Goal: Contribute content: Contribute content

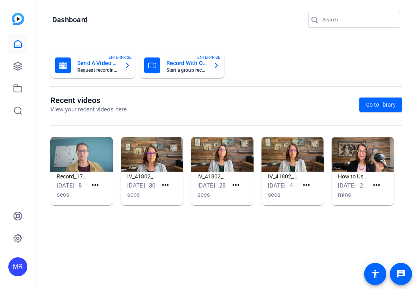
click at [343, 20] on input "Search" at bounding box center [358, 20] width 71 height 10
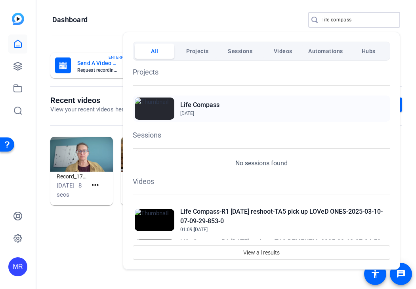
type input "life compass"
click at [193, 103] on h2 "Life Compass" at bounding box center [199, 105] width 39 height 10
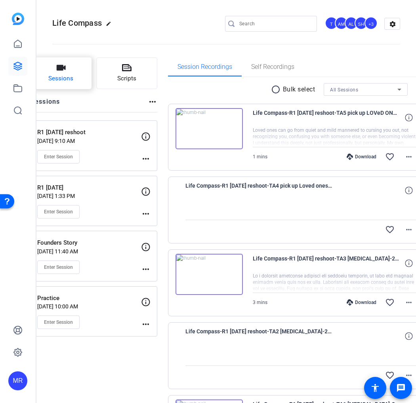
click at [92, 77] on button "Sessions" at bounding box center [61, 73] width 61 height 32
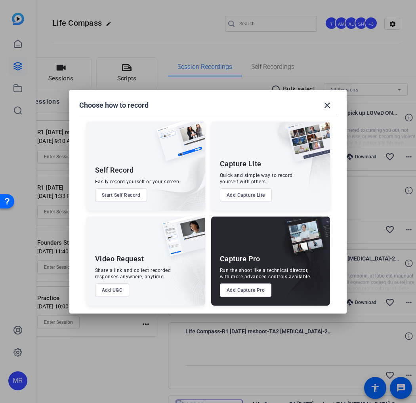
click at [247, 288] on button "Add Capture Pro" at bounding box center [246, 290] width 52 height 13
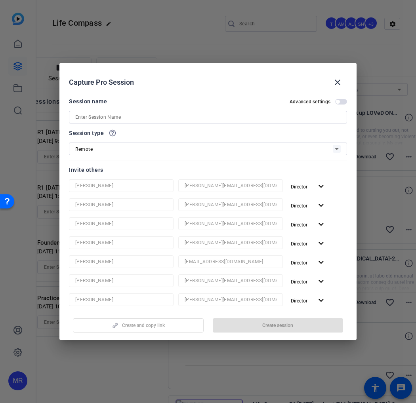
click at [95, 116] on input at bounding box center [207, 118] width 265 height 10
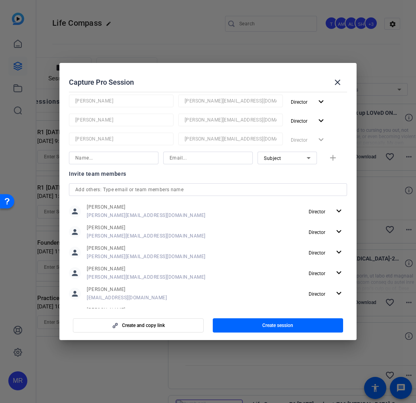
scroll to position [198, 0]
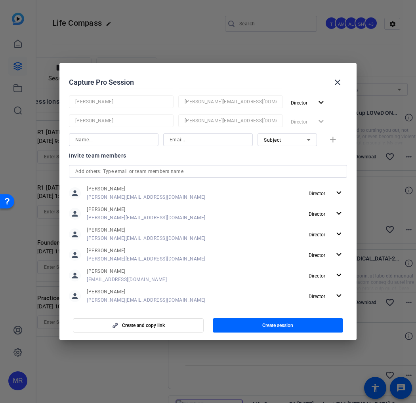
type input "R2 August"
click at [104, 172] on input "text" at bounding box center [207, 172] width 265 height 10
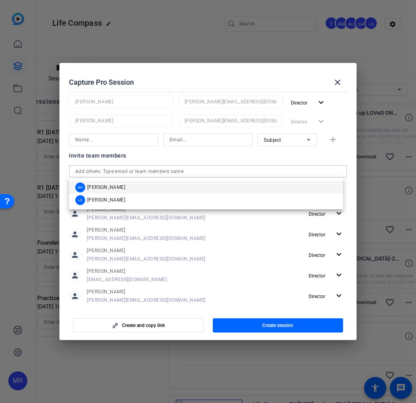
click at [107, 191] on div "BM [PERSON_NAME]" at bounding box center [100, 188] width 50 height 10
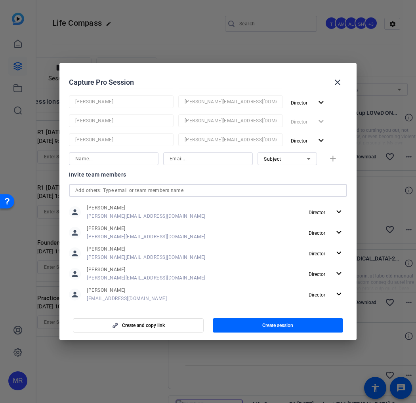
click at [111, 194] on input "text" at bounding box center [207, 191] width 265 height 10
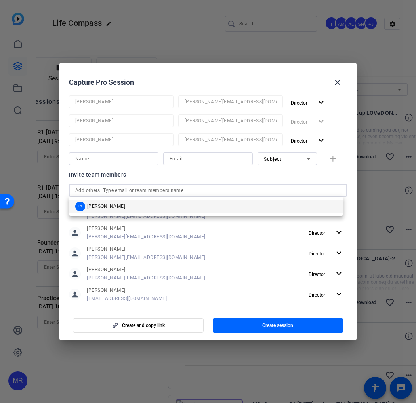
click at [115, 207] on span "[PERSON_NAME]" at bounding box center [106, 206] width 38 height 6
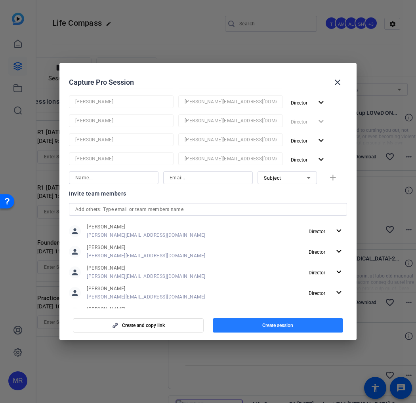
click at [248, 288] on span "button" at bounding box center [278, 325] width 131 height 19
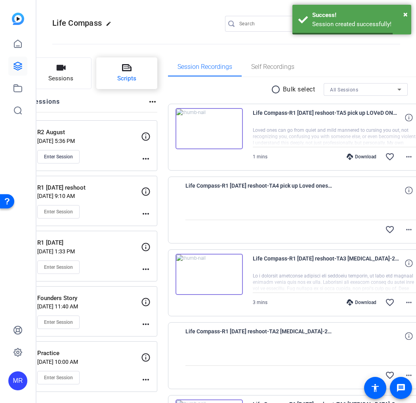
click at [136, 78] on span "Scripts" at bounding box center [126, 78] width 19 height 9
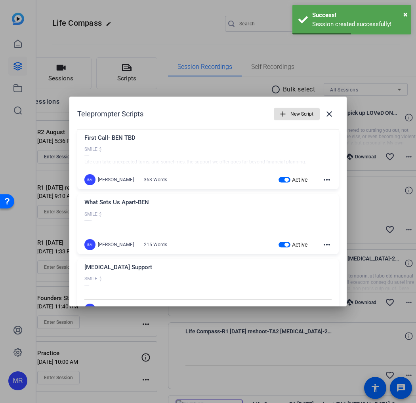
click at [284, 180] on span "button" at bounding box center [286, 180] width 4 height 4
click at [279, 246] on span "button" at bounding box center [285, 245] width 12 height 6
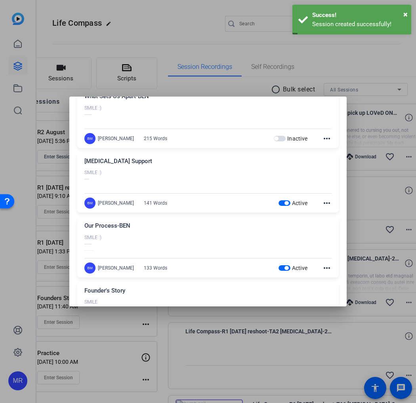
scroll to position [119, 0]
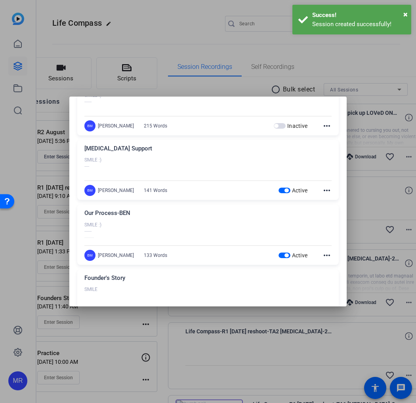
click at [279, 192] on span "button" at bounding box center [285, 191] width 12 height 6
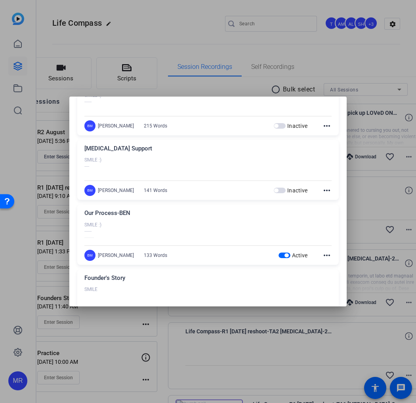
click at [284, 255] on span "button" at bounding box center [286, 256] width 4 height 4
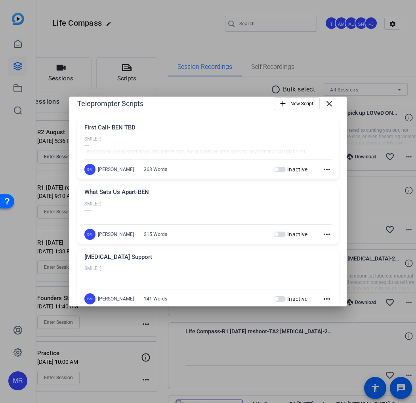
scroll to position [0, 0]
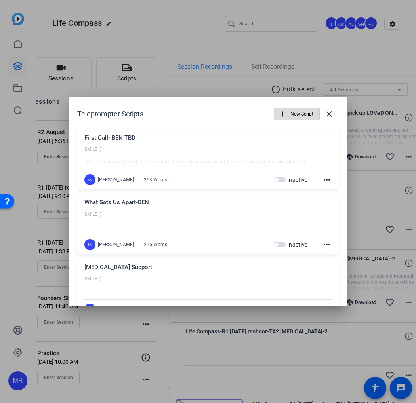
click at [296, 115] on span "New Script" at bounding box center [301, 114] width 23 height 15
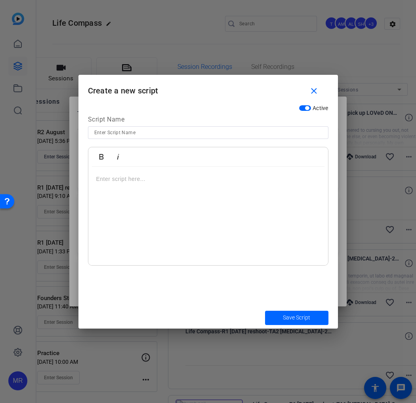
click at [168, 133] on input at bounding box center [208, 133] width 228 height 10
type input "[PERSON_NAME]'s Why"
click at [157, 176] on p at bounding box center [208, 179] width 224 height 9
click at [120, 243] on div "SMILE ------------------" at bounding box center [208, 216] width 240 height 99
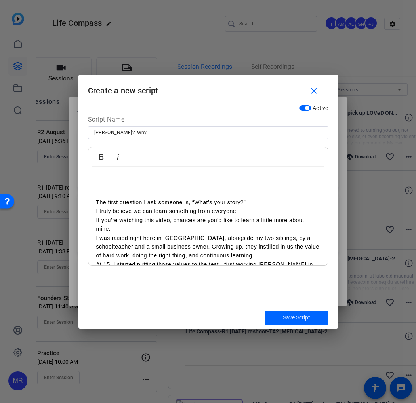
scroll to position [40, 0]
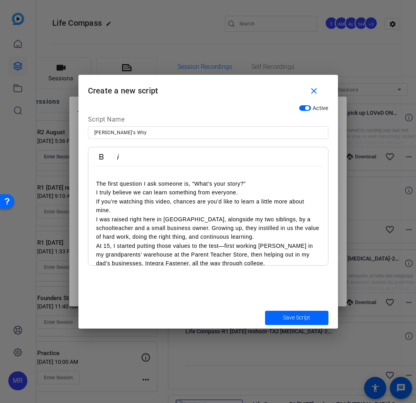
click at [95, 183] on div "SMILE ------------------ The first question I ask someone is, “What’s your stor…" at bounding box center [208, 290] width 240 height 326
click at [135, 209] on p "If you’re watching this video, chances are you’d like to learn a little more ab…" at bounding box center [208, 206] width 224 height 18
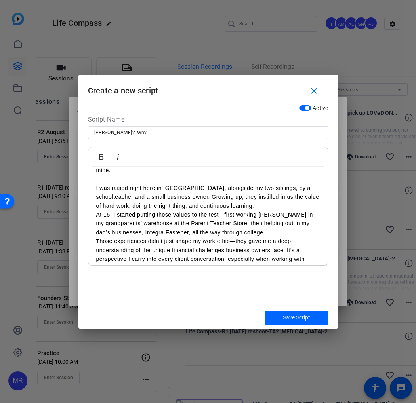
scroll to position [79, 0]
click at [273, 208] on p "I was raised right here in [GEOGRAPHIC_DATA], alongside my two siblings, by a s…" at bounding box center [208, 197] width 224 height 27
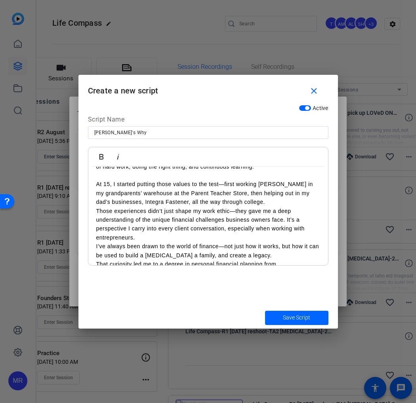
scroll to position [158, 0]
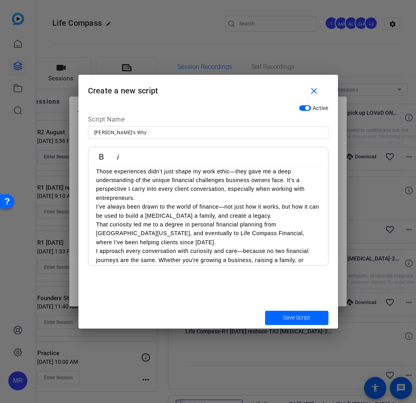
click at [142, 196] on p "Those experiences didn’t just shape my work ethic—they gave me a deep understan…" at bounding box center [208, 185] width 224 height 36
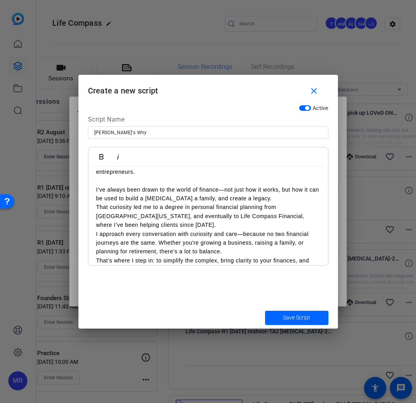
scroll to position [198, 0]
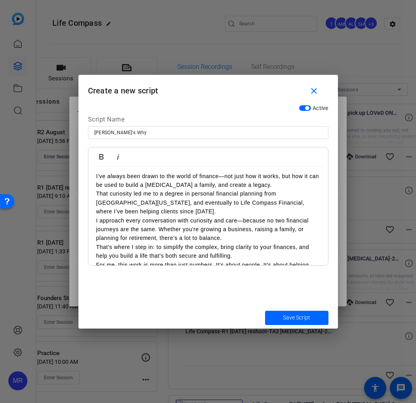
click at [181, 214] on p "That curiosity led me to a degree in personal financial planning from [GEOGRAPH…" at bounding box center [208, 202] width 224 height 27
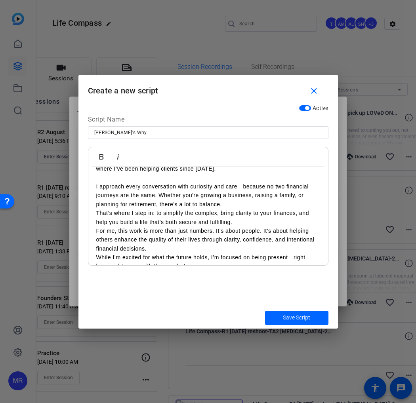
scroll to position [223, 0]
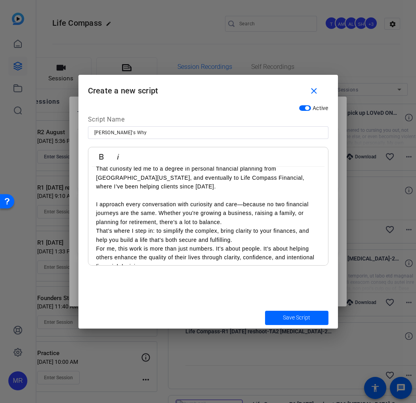
click at [232, 222] on p "I approach every conversation with curiosity and care—because no two financial …" at bounding box center [208, 213] width 224 height 27
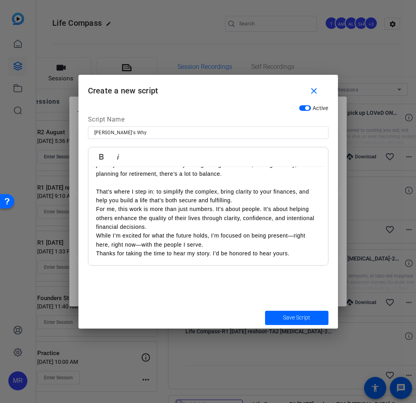
scroll to position [272, 0]
click at [158, 228] on p "For me, this work is more than just numbers. It’s about people. It’s about help…" at bounding box center [208, 217] width 224 height 27
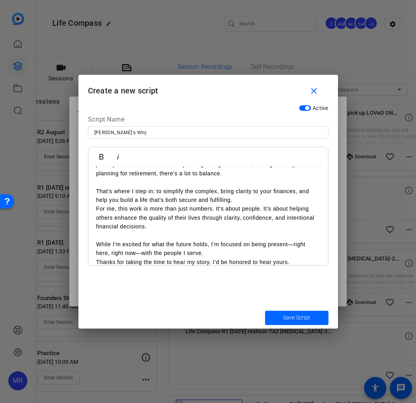
scroll to position [281, 0]
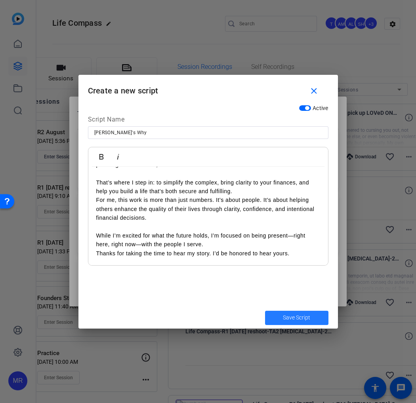
click at [288, 288] on span "Save Script" at bounding box center [296, 318] width 27 height 8
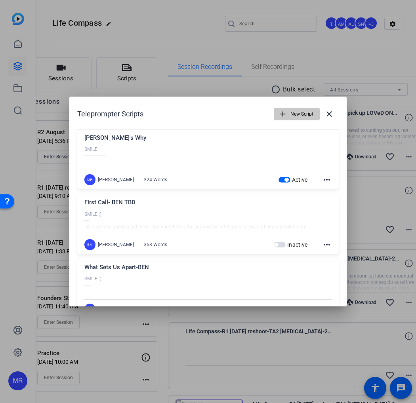
click at [297, 115] on span "New Script" at bounding box center [301, 114] width 23 height 15
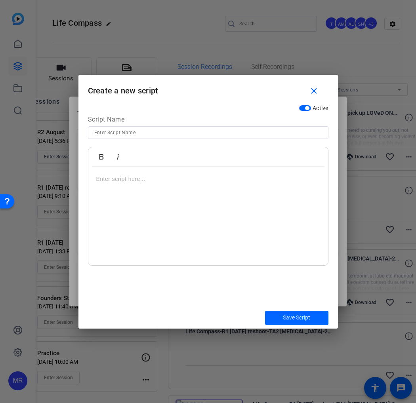
click at [141, 133] on input at bounding box center [208, 133] width 228 height 10
click at [130, 187] on div at bounding box center [208, 216] width 240 height 99
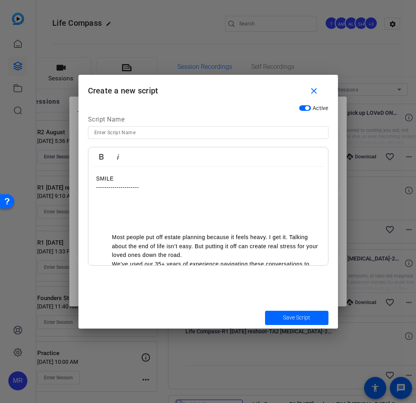
scroll to position [0, 0]
click at [123, 136] on input at bounding box center [208, 133] width 228 height 10
type input "Estate Planning"
click at [108, 238] on ol "Most people put off estate planning because it feels heavy. I get it. Talking a…" at bounding box center [208, 379] width 224 height 293
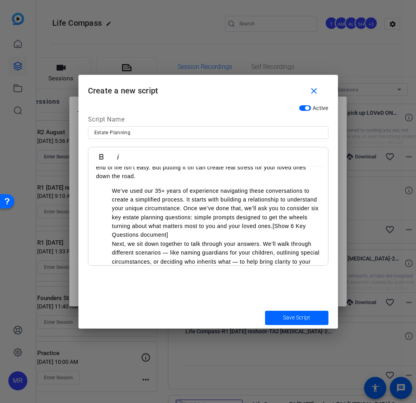
scroll to position [79, 0]
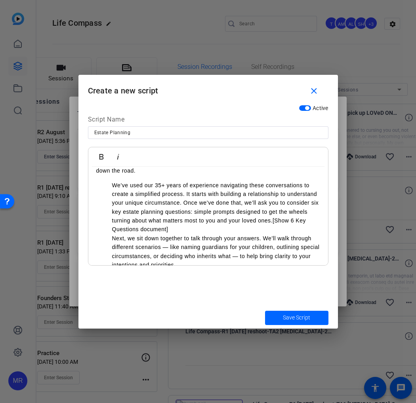
click at [108, 184] on ol "We’ve used our 35+ years of experience navigating these conversations to create…" at bounding box center [208, 314] width 224 height 266
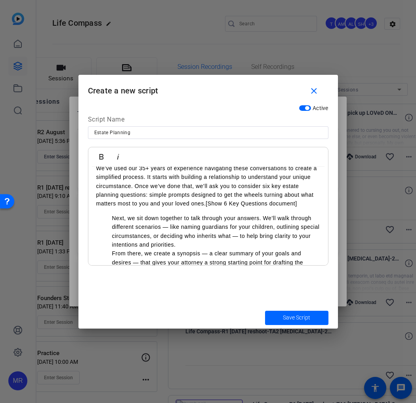
scroll to position [119, 0]
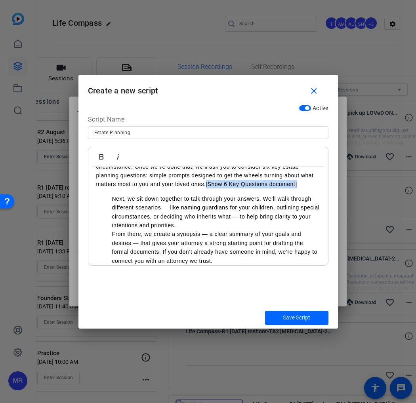
drag, startPoint x: 303, startPoint y: 185, endPoint x: 206, endPoint y: 187, distance: 97.1
click at [206, 187] on p "We’ve used our 35+ years of experience navigating these conversations to create…" at bounding box center [208, 167] width 224 height 44
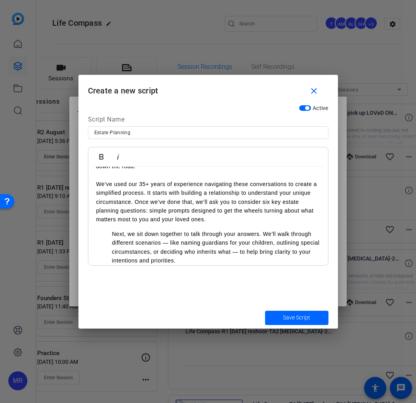
click at [111, 237] on ol "Next, we sit down together to talk through your answers. We’ll walk through dif…" at bounding box center [208, 336] width 224 height 213
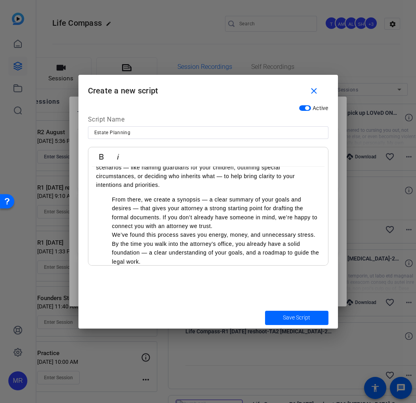
scroll to position [163, 0]
click at [104, 199] on ol "From there, we create a synopsis — a clear summary of your goals and desires — …" at bounding box center [208, 284] width 224 height 178
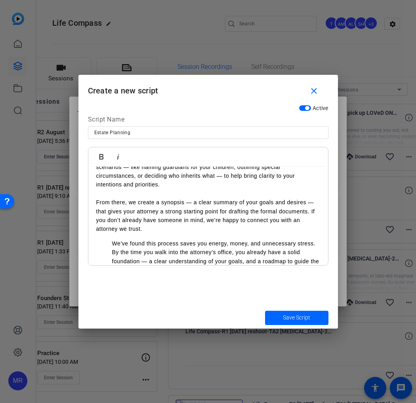
click at [105, 244] on ol "We’ve found this process saves you energy, money, and unnecessary stress. By th…" at bounding box center [208, 310] width 224 height 142
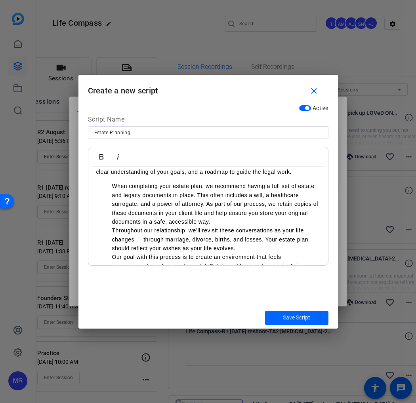
scroll to position [242, 0]
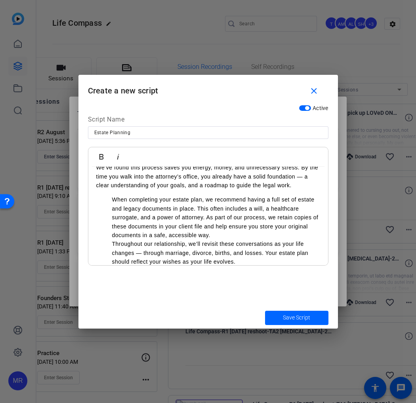
click at [109, 202] on ol "When completing your estate plan, we recommend having a full set of estate and …" at bounding box center [208, 248] width 224 height 107
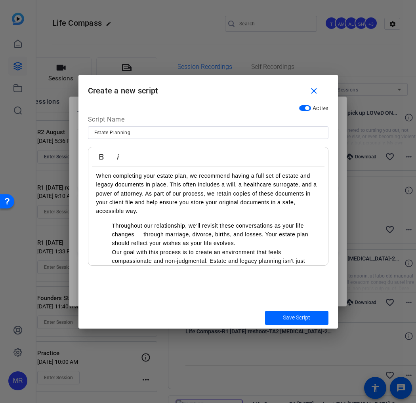
scroll to position [282, 0]
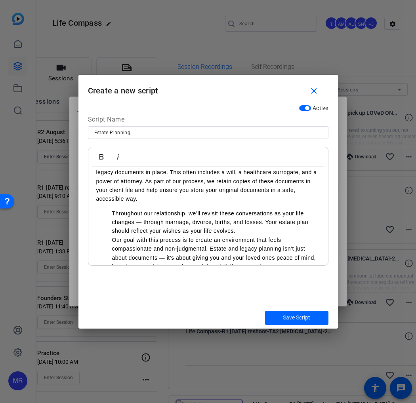
click at [110, 218] on ol "Throughout our relationship, we’ll revisit these conversations as your life cha…" at bounding box center [208, 240] width 224 height 62
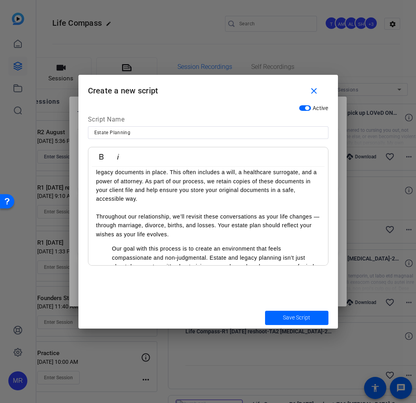
scroll to position [309, 0]
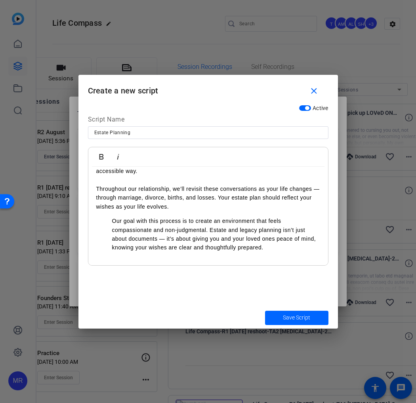
click at [109, 218] on ol "Our goal with this process is to create an environment that feels compassionate…" at bounding box center [208, 235] width 224 height 36
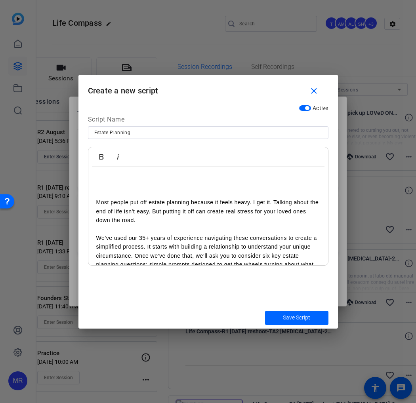
scroll to position [0, 0]
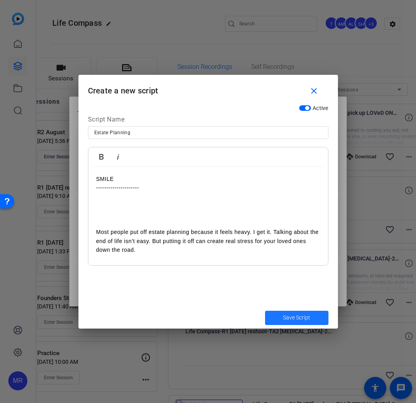
click at [284, 288] on span "Save Script" at bounding box center [296, 318] width 27 height 8
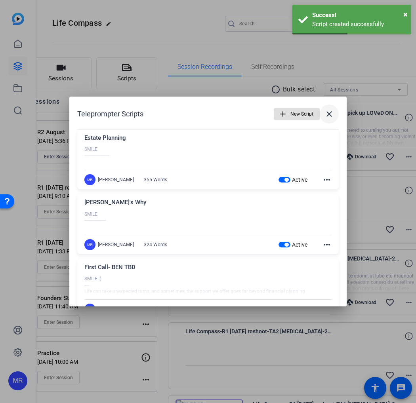
click at [327, 115] on mat-icon "close" at bounding box center [330, 114] width 10 height 10
